Goal: Task Accomplishment & Management: Complete application form

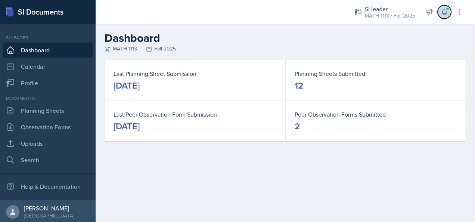
click at [443, 12] on icon at bounding box center [444, 11] width 7 height 7
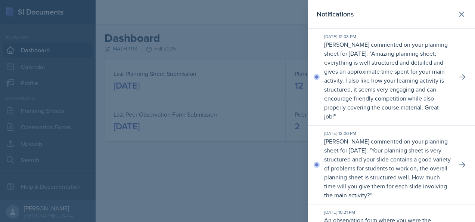
click at [214, 174] on div at bounding box center [237, 111] width 475 height 222
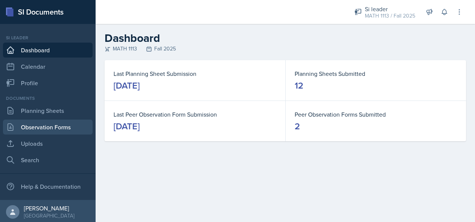
click at [45, 130] on link "Observation Forms" at bounding box center [48, 126] width 90 height 15
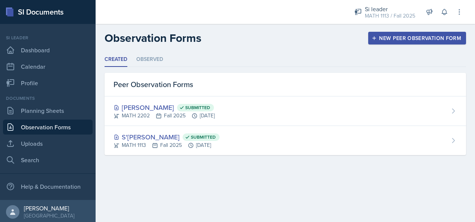
click at [395, 37] on div "New Peer Observation Form" at bounding box center [417, 38] width 88 height 6
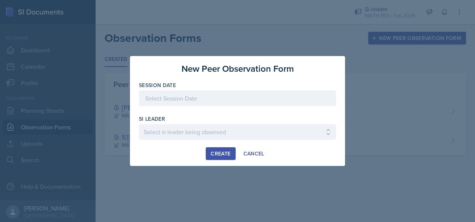
click at [220, 99] on div at bounding box center [237, 98] width 197 height 16
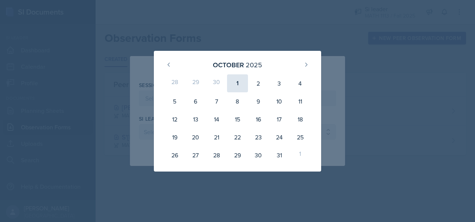
click at [234, 84] on div "1" at bounding box center [237, 83] width 21 height 18
type input "[DATE]"
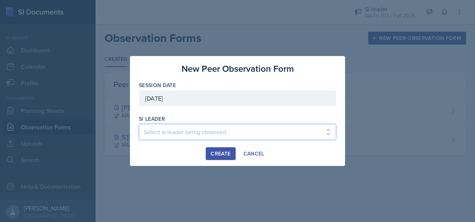
click at [196, 129] on select "Select si leader being observed [PERSON_NAME] / PSYC 2500 / The Phantoms of The…" at bounding box center [237, 132] width 197 height 16
select select "7d57830d-d911-4e29-a7c9-3645a4209369"
click at [139, 124] on select "Select si leader being observed [PERSON_NAME] / PSYC 2500 / The Phantoms of The…" at bounding box center [237, 132] width 197 height 16
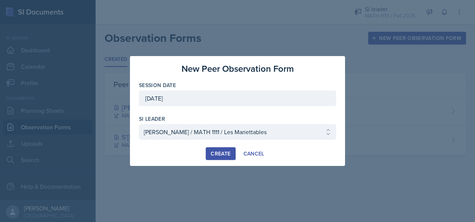
click at [223, 151] on div "Create" at bounding box center [221, 153] width 20 height 6
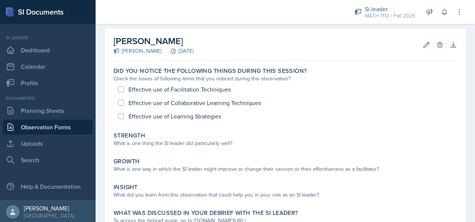
scroll to position [31, 0]
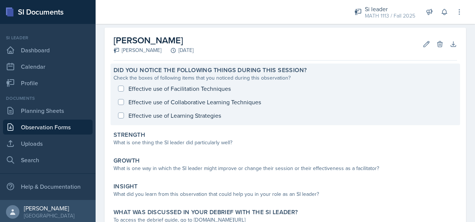
click at [124, 88] on div "Effective use of Facilitation Techniques Effective use of Collaborative Learnin…" at bounding box center [284, 102] width 343 height 40
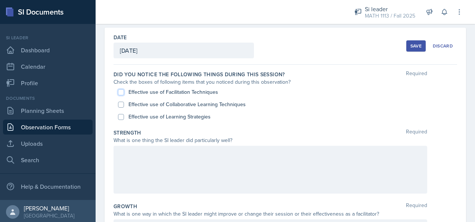
click at [121, 91] on input "Effective use of Facilitation Techniques" at bounding box center [121, 92] width 6 height 6
checkbox input "true"
click at [119, 102] on input "Effective use of Collaborative Learning Techniques" at bounding box center [121, 105] width 6 height 6
checkbox input "true"
click at [119, 115] on input "Effective use of Learning Strategies" at bounding box center [121, 117] width 6 height 6
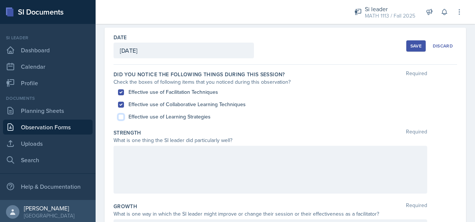
checkbox input "true"
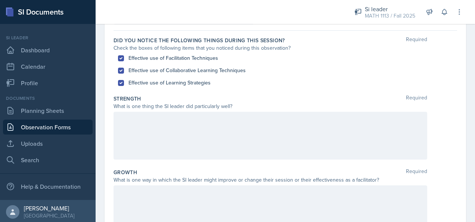
click at [171, 119] on p at bounding box center [270, 119] width 301 height 9
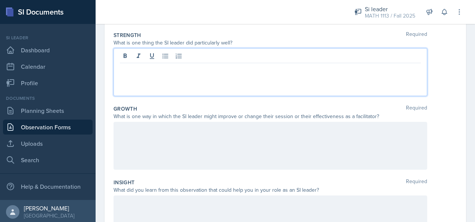
scroll to position [253, 0]
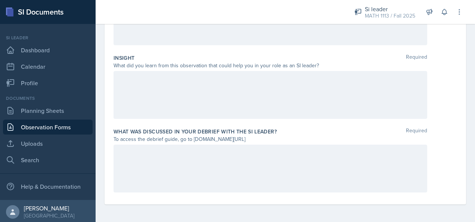
click at [220, 161] on div at bounding box center [270, 168] width 314 height 48
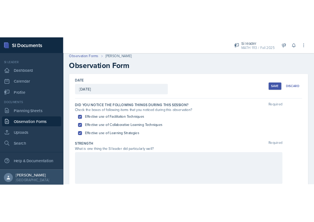
scroll to position [0, 0]
